Goal: Task Accomplishment & Management: Use online tool/utility

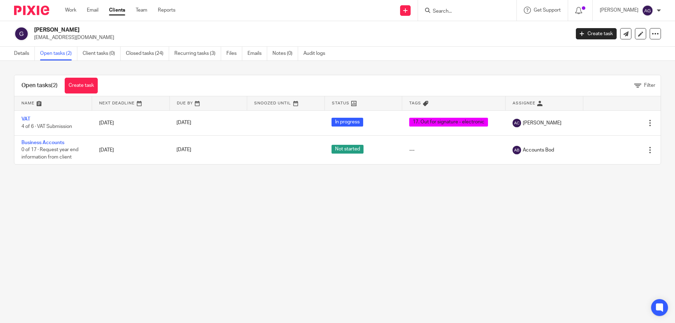
click at [464, 16] on div at bounding box center [467, 10] width 98 height 21
click at [446, 10] on input "Search" at bounding box center [463, 11] width 63 height 6
type input "22 west"
click at [477, 29] on link at bounding box center [498, 30] width 136 height 16
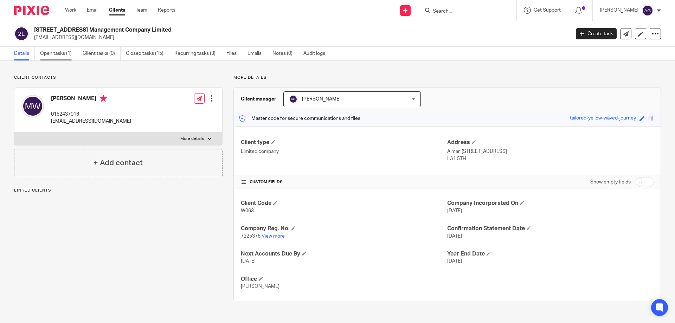
click at [54, 55] on link "Open tasks (1)" at bounding box center [58, 54] width 37 height 14
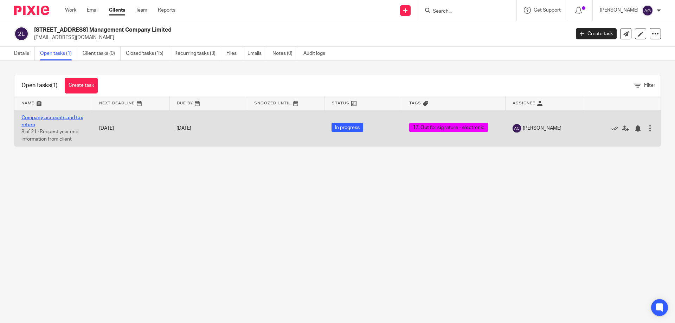
click at [67, 116] on link "Company accounts and tax return" at bounding box center [51, 121] width 61 height 12
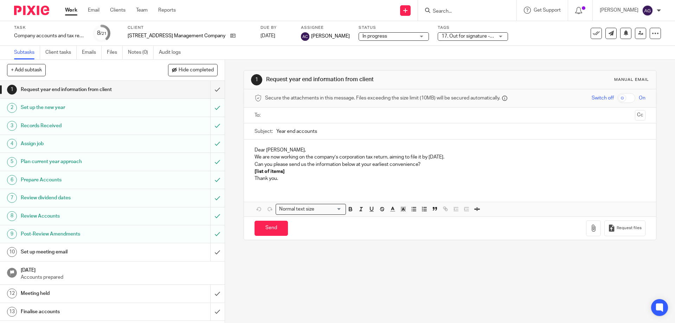
click at [507, 37] on div "17. Out for signature - electronic" at bounding box center [472, 36] width 70 height 8
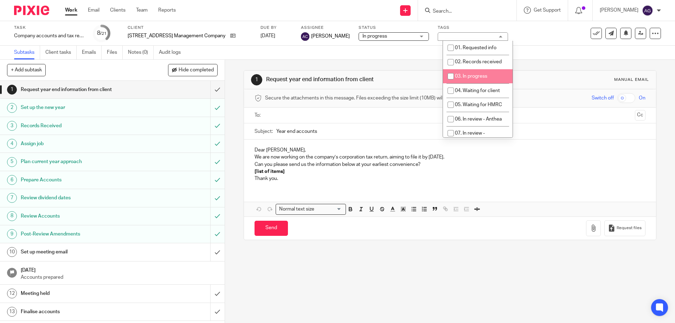
scroll to position [211, 0]
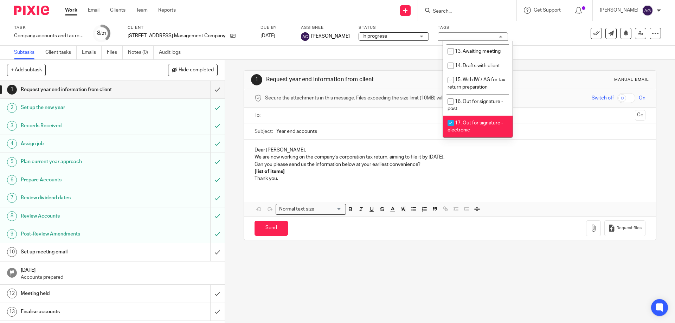
click at [460, 121] on span "17. Out for signature - electronic" at bounding box center [475, 127] width 56 height 12
checkbox input "false"
click at [478, 142] on span "18. Signed documents received" at bounding box center [475, 148] width 57 height 12
checkbox input "true"
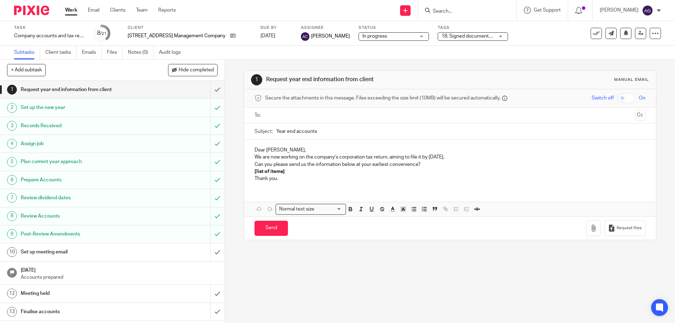
click at [569, 66] on div "1 Request year end information from client Manual email Secure the attachments …" at bounding box center [449, 155] width 412 height 191
